Goal: Information Seeking & Learning: Understand process/instructions

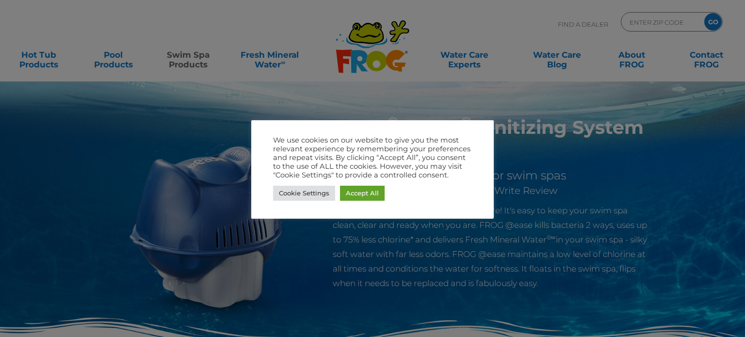
click at [355, 185] on div "Cookie Settings Accept All" at bounding box center [372, 193] width 199 height 20
drag, startPoint x: 356, startPoint y: 193, endPoint x: 262, endPoint y: 48, distance: 173.1
click at [356, 190] on link "Accept All" at bounding box center [362, 193] width 45 height 15
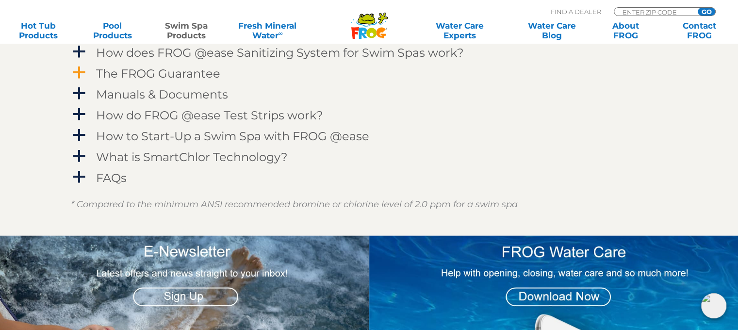
scroll to position [1019, 0]
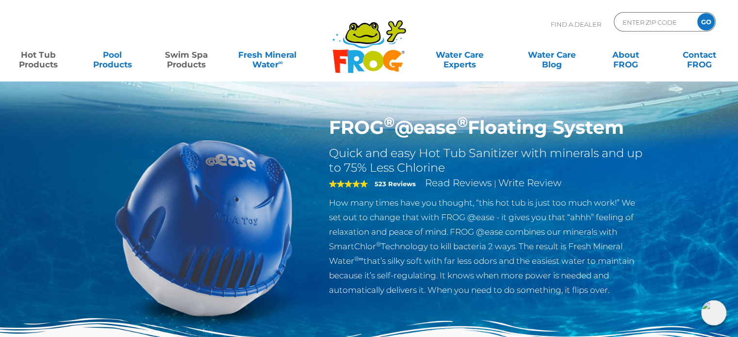
click at [187, 62] on link "Swim Spa Products" at bounding box center [186, 54] width 57 height 19
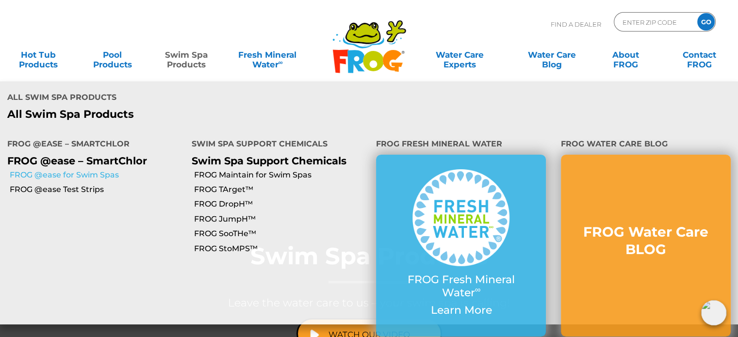
click at [97, 170] on link "FROG @ease for Swim Spas" at bounding box center [97, 175] width 175 height 11
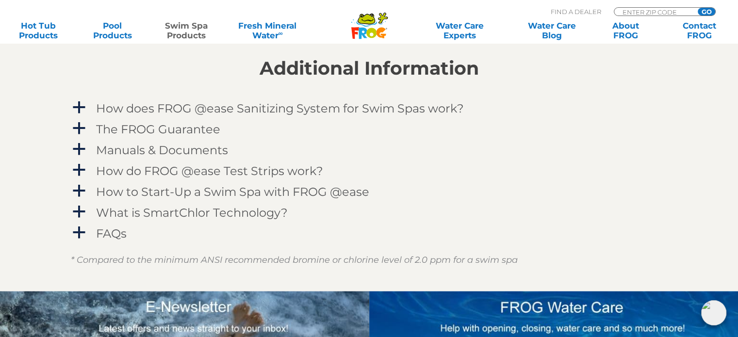
scroll to position [1165, 0]
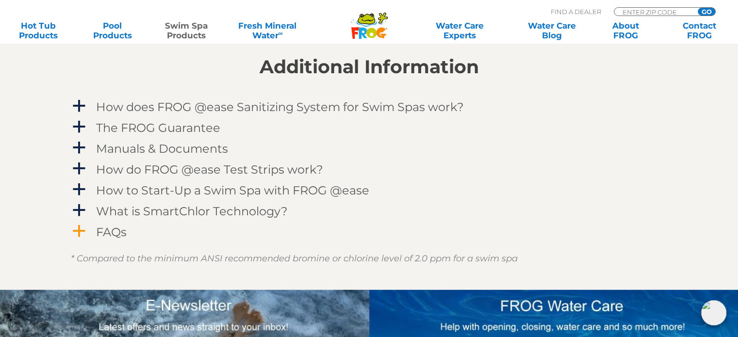
click at [116, 233] on h4 "FAQs" at bounding box center [111, 232] width 31 height 13
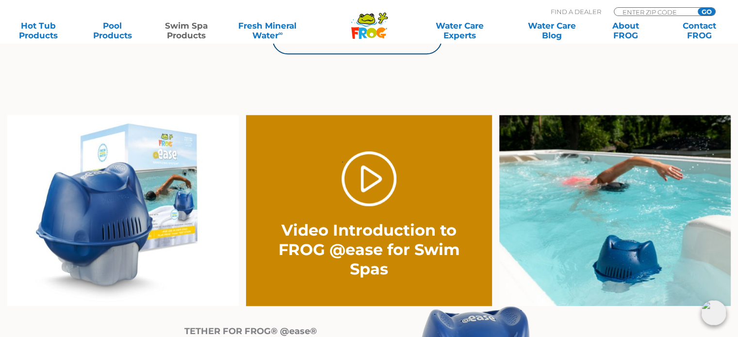
scroll to position [679, 0]
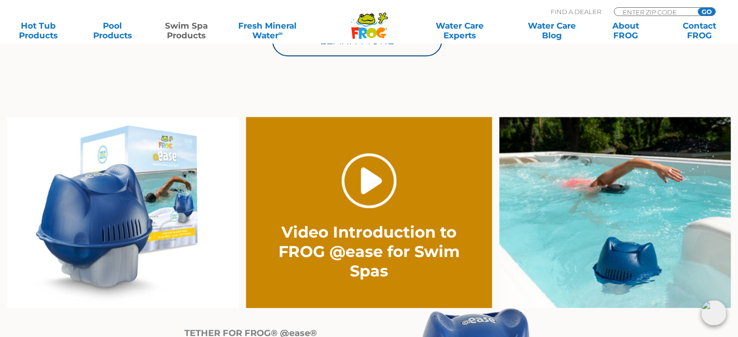
click at [370, 196] on link "." at bounding box center [369, 180] width 55 height 55
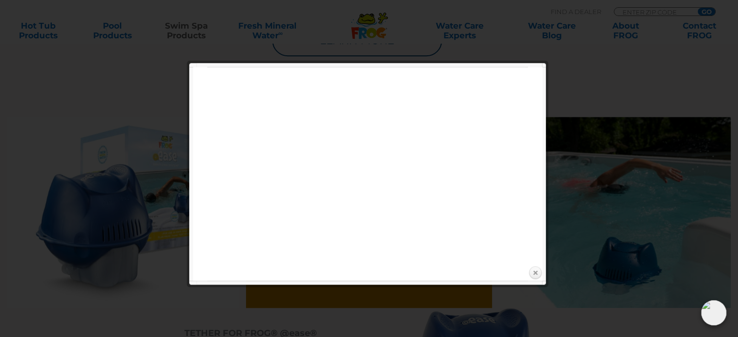
click at [542, 268] on link "Close" at bounding box center [535, 273] width 15 height 15
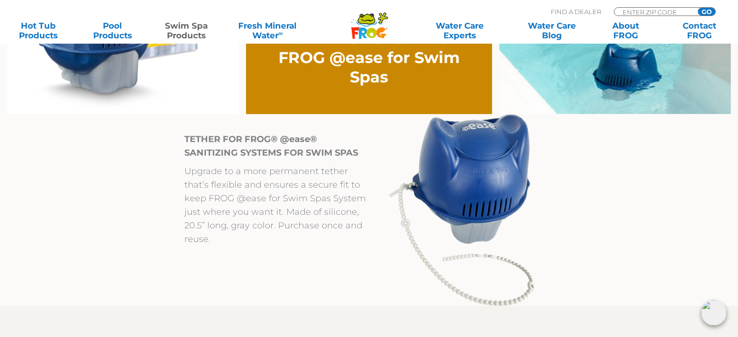
click at [491, 216] on img at bounding box center [462, 210] width 146 height 192
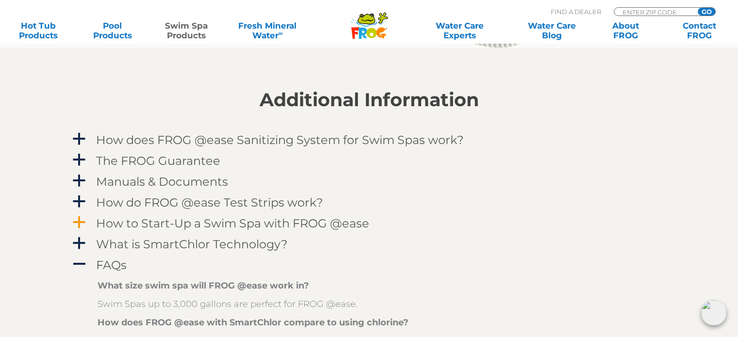
scroll to position [1116, 0]
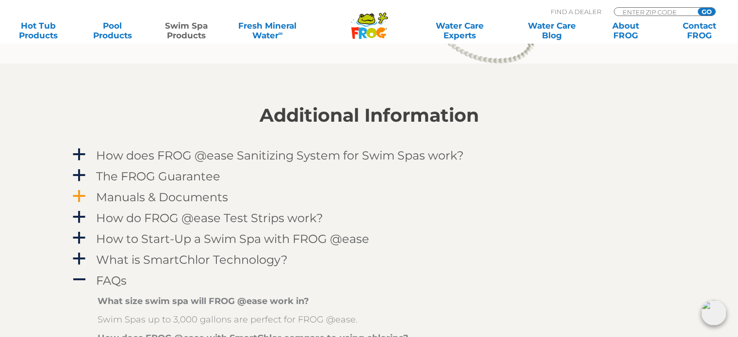
click at [169, 203] on h4 "Manuals & Documents" at bounding box center [162, 197] width 132 height 13
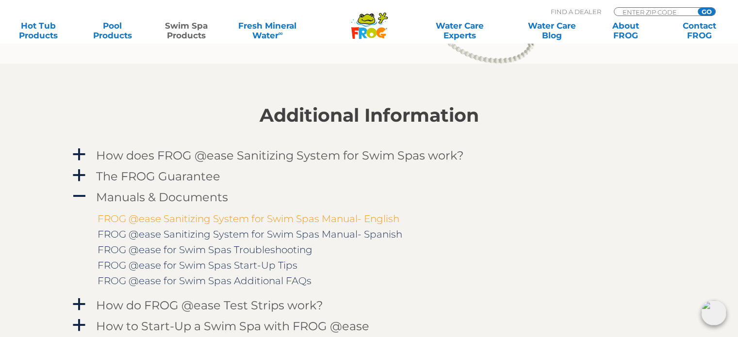
click at [181, 217] on link "FROG @ease Sanitizing System for Swim Spas Manual- English" at bounding box center [249, 219] width 302 height 12
